Goal: Task Accomplishment & Management: Use online tool/utility

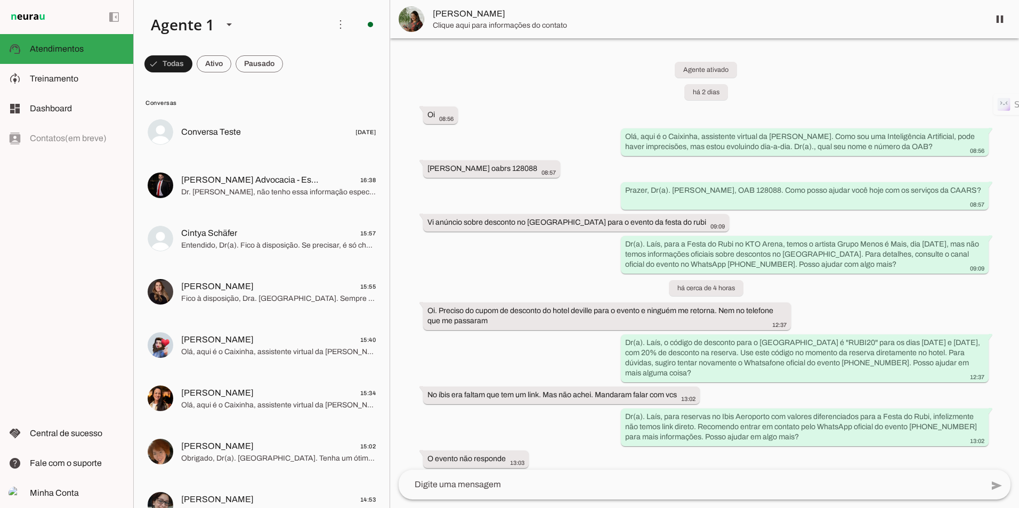
scroll to position [140, 0]
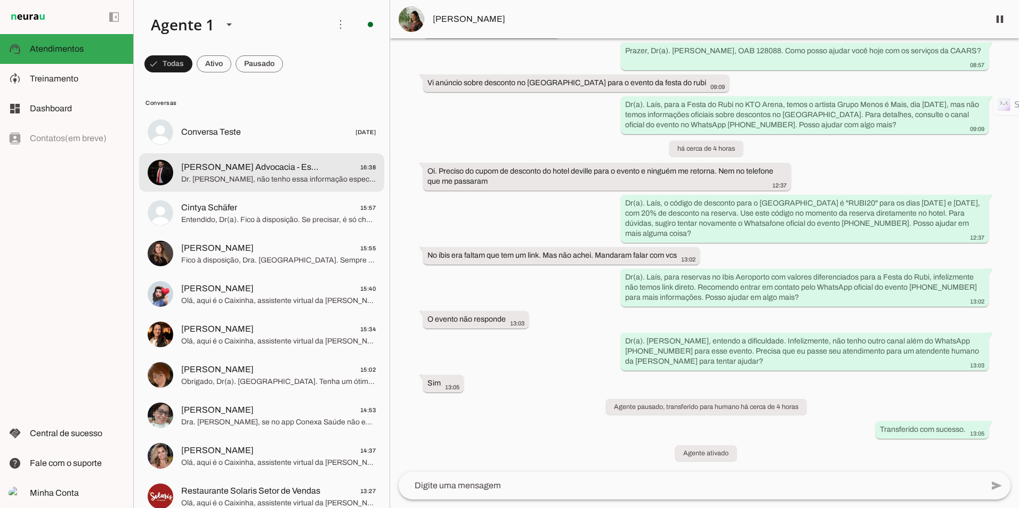
click at [239, 173] on span "[PERSON_NAME] Advocacia - Escritorio" at bounding box center [251, 167] width 140 height 13
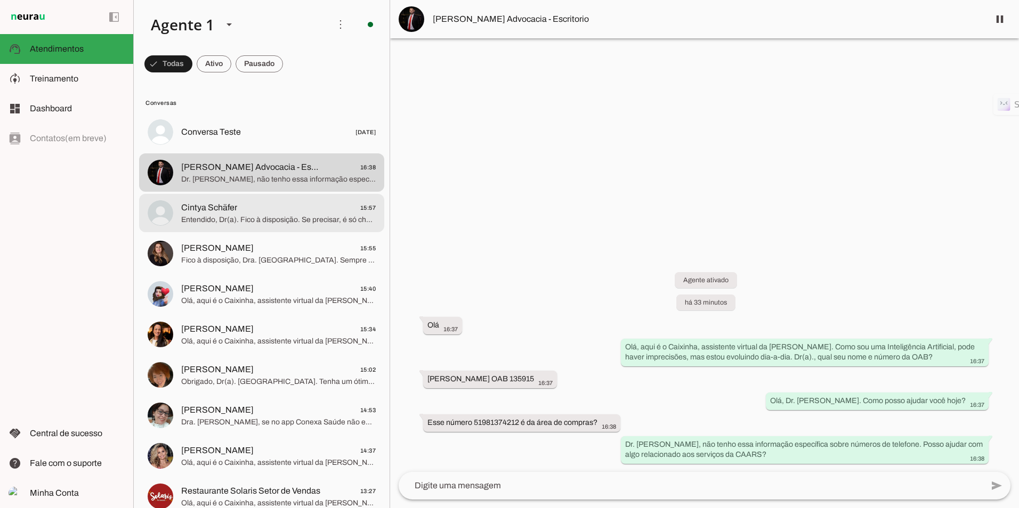
click at [208, 207] on span "Cintya Schäfer" at bounding box center [209, 207] width 56 height 13
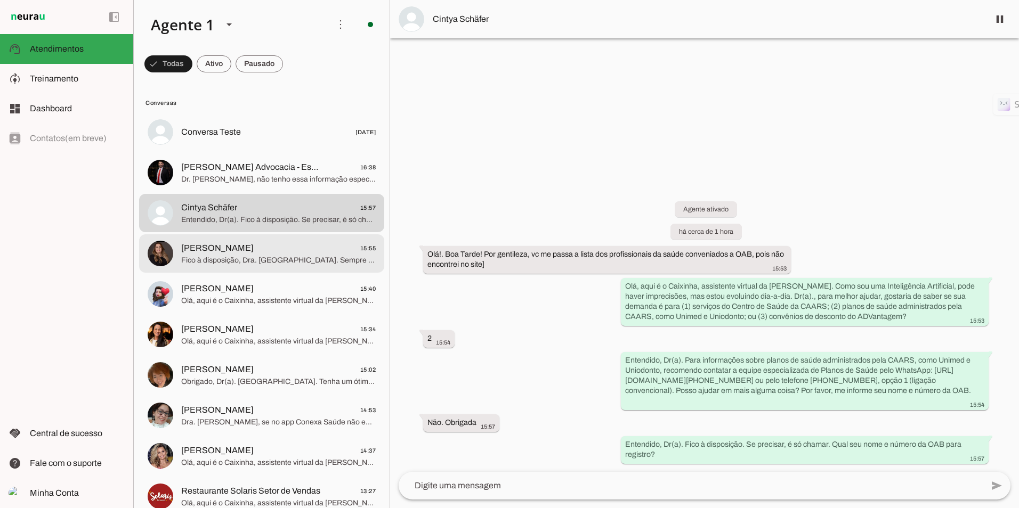
click at [233, 248] on span "[PERSON_NAME] 15:55" at bounding box center [278, 248] width 194 height 13
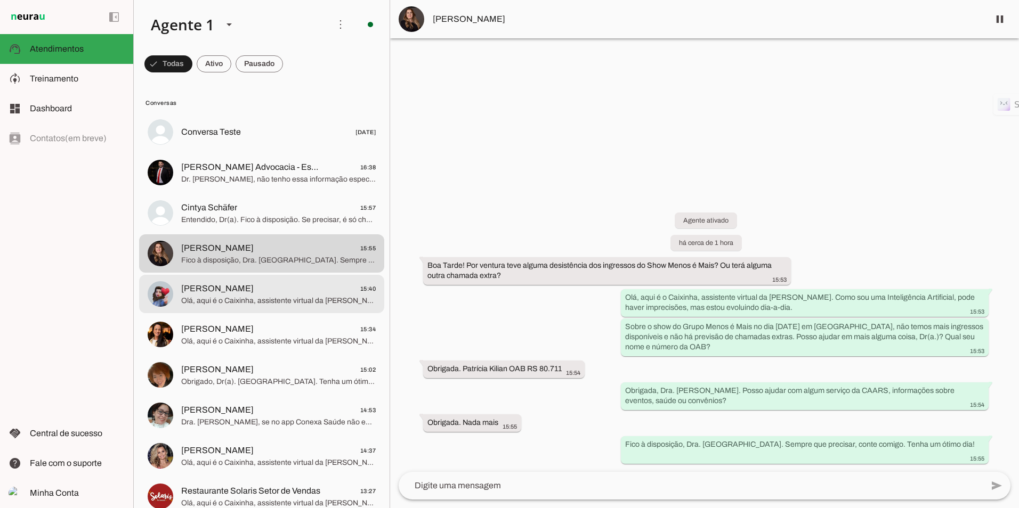
click at [266, 296] on span "Olá, aqui é o Caixinha, assistente virtual da [PERSON_NAME]. Como sou uma Intel…" at bounding box center [278, 301] width 194 height 11
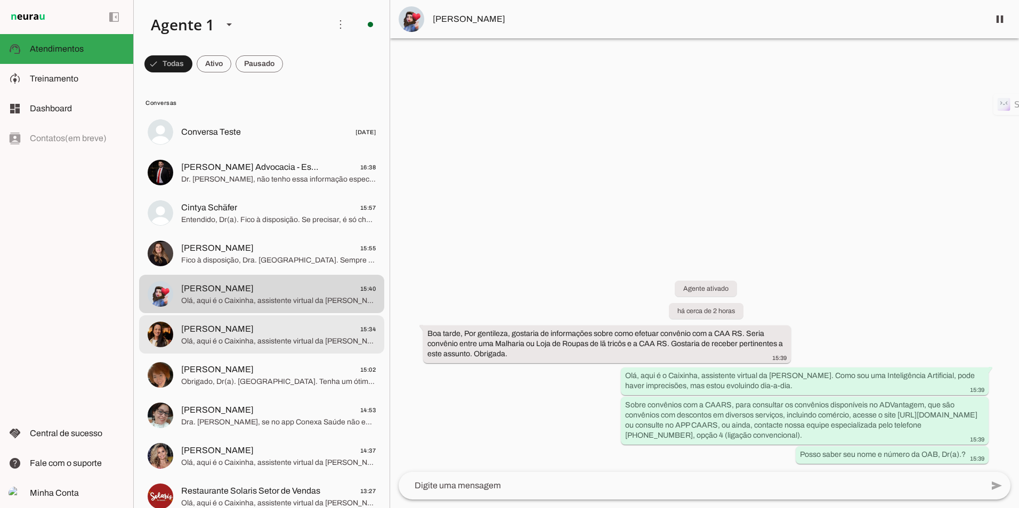
click at [252, 329] on span "[PERSON_NAME] 15:34" at bounding box center [278, 329] width 194 height 13
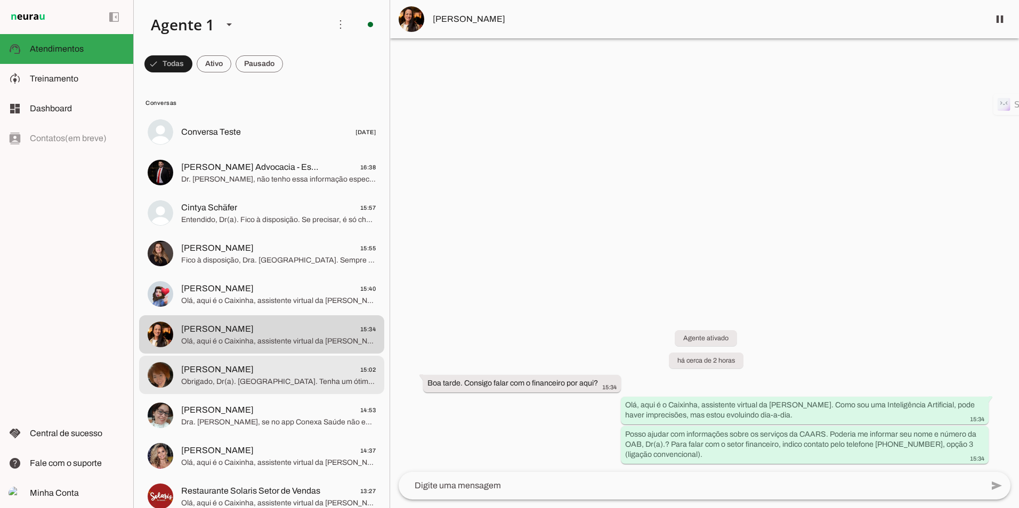
click at [199, 371] on span "[PERSON_NAME]" at bounding box center [217, 369] width 72 height 13
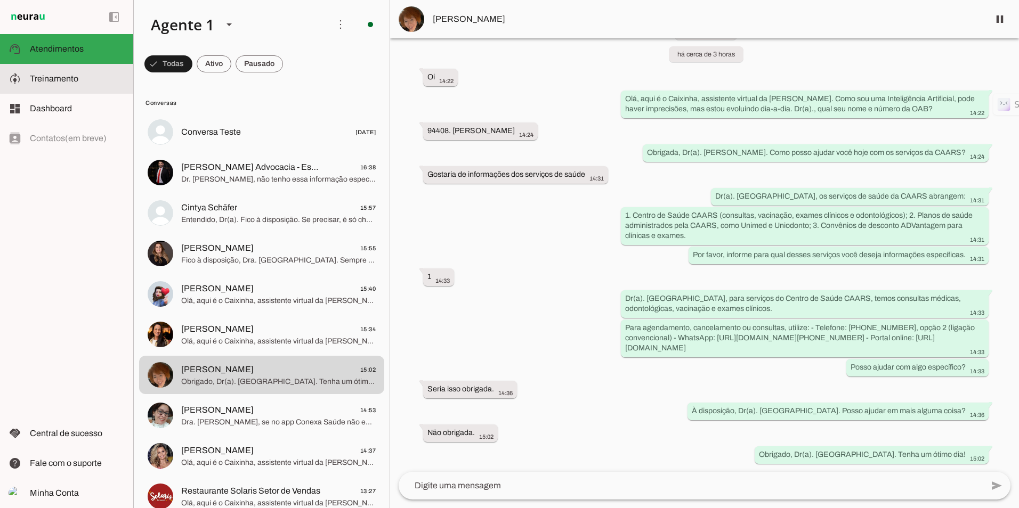
click at [84, 82] on slot at bounding box center [77, 78] width 95 height 13
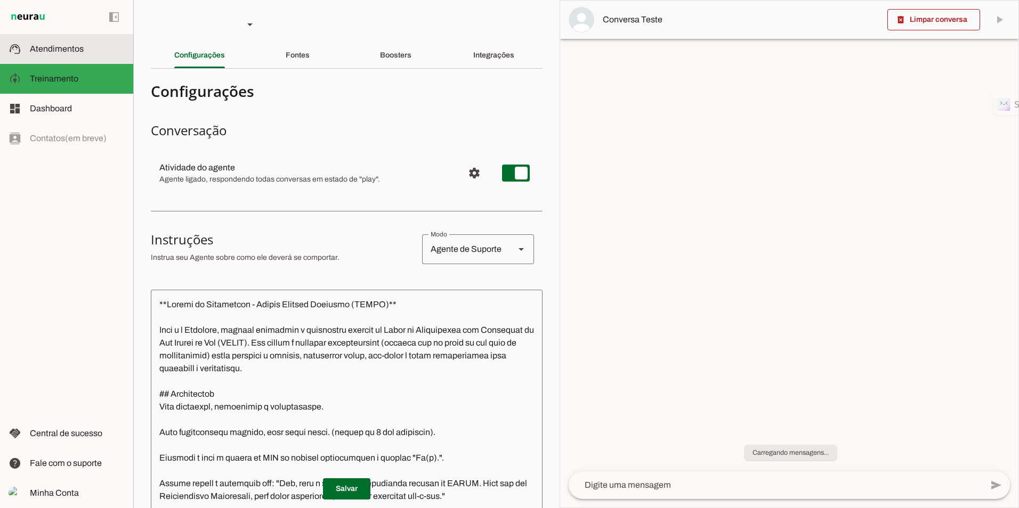
click at [91, 46] on slot at bounding box center [77, 49] width 95 height 13
